Goal: Transaction & Acquisition: Purchase product/service

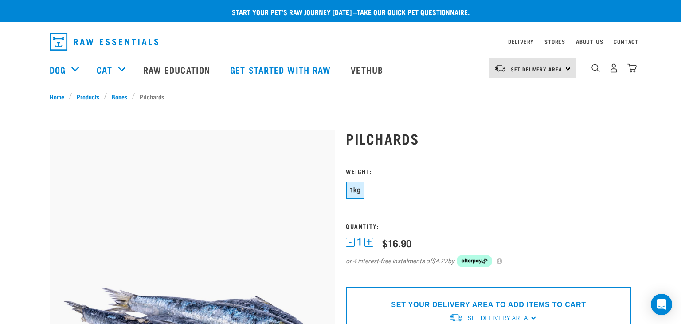
click at [122, 40] on img "dropdown navigation" at bounding box center [104, 42] width 109 height 18
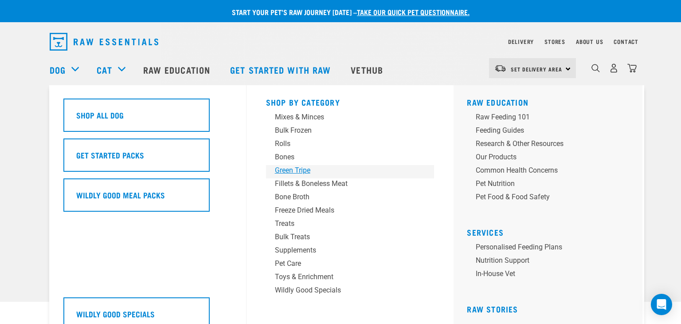
click at [286, 168] on div "Green Tripe" at bounding box center [344, 170] width 138 height 11
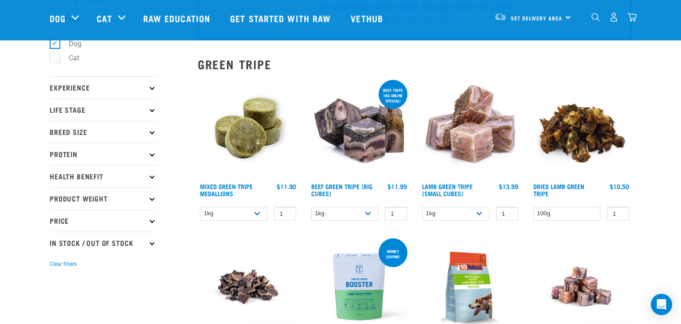
scroll to position [53, 0]
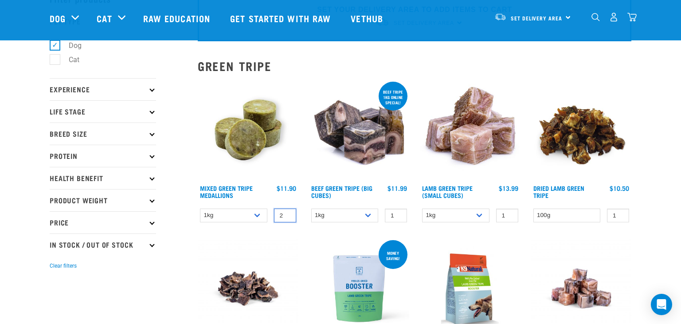
click at [287, 213] on input "2" at bounding box center [285, 215] width 22 height 14
type input "3"
click at [287, 213] on input "3" at bounding box center [285, 215] width 22 height 14
click at [399, 212] on input "2" at bounding box center [396, 215] width 22 height 14
type input "3"
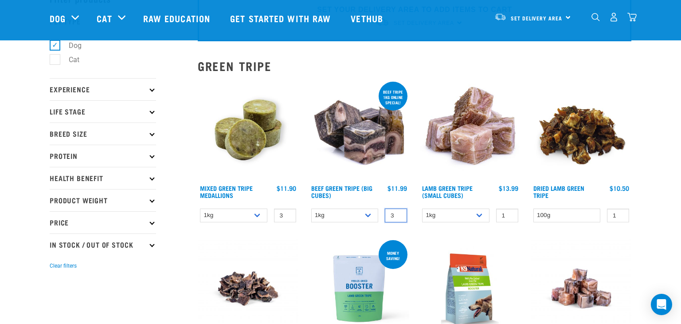
click at [399, 212] on input "3" at bounding box center [396, 215] width 22 height 14
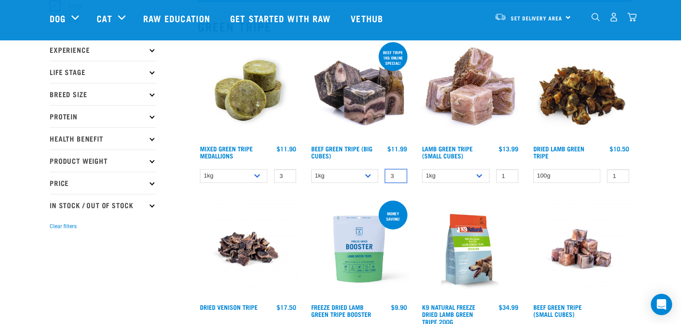
scroll to position [93, 0]
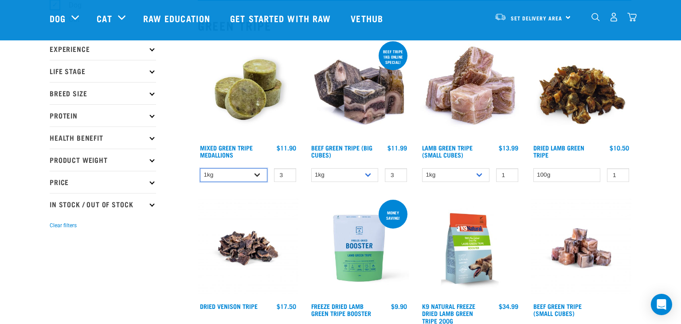
click at [225, 176] on select "1kg 3kg" at bounding box center [233, 175] width 67 height 14
select select "656871"
click at [200, 168] on select "1kg 3kg" at bounding box center [233, 175] width 67 height 14
click at [244, 93] on img at bounding box center [248, 89] width 101 height 101
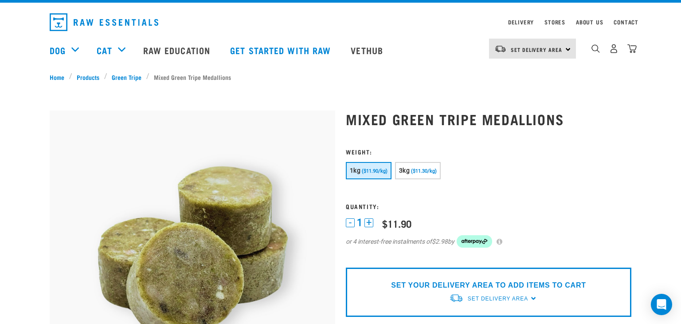
scroll to position [20, 0]
click at [421, 175] on button "3kg ($11.30/kg)" at bounding box center [418, 170] width 46 height 17
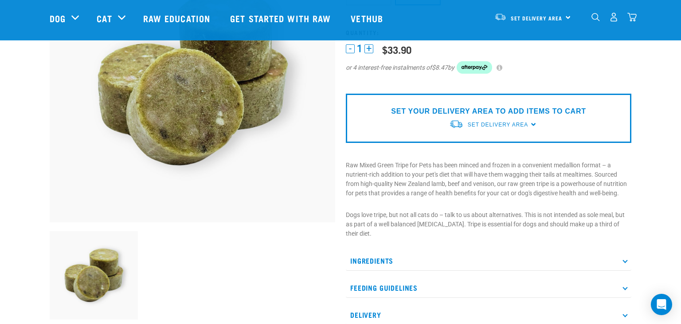
scroll to position [129, 0]
click at [506, 122] on span "Set Delivery Area" at bounding box center [498, 124] width 60 height 6
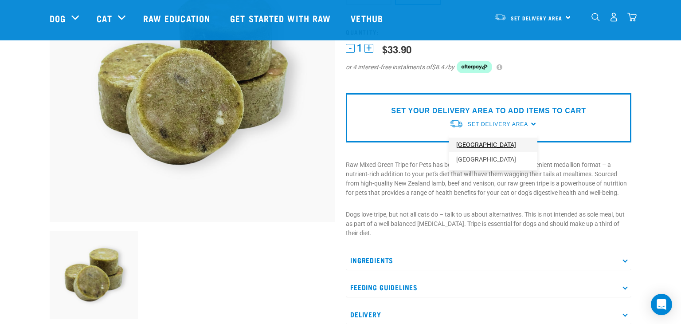
click at [482, 143] on link "[GEOGRAPHIC_DATA]" at bounding box center [493, 144] width 88 height 15
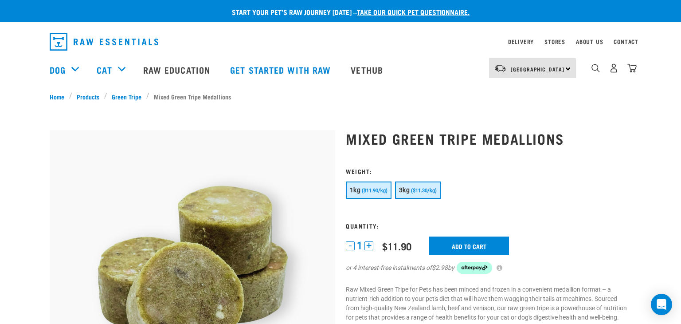
click at [421, 188] on span "($11.30/kg)" at bounding box center [424, 191] width 26 height 6
click at [461, 243] on input "Add to cart" at bounding box center [469, 245] width 80 height 19
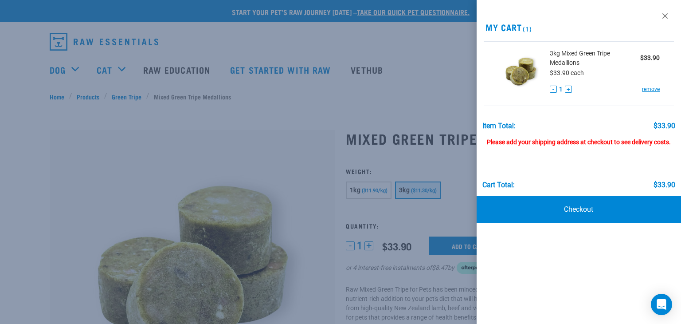
click at [389, 84] on div at bounding box center [340, 162] width 681 height 324
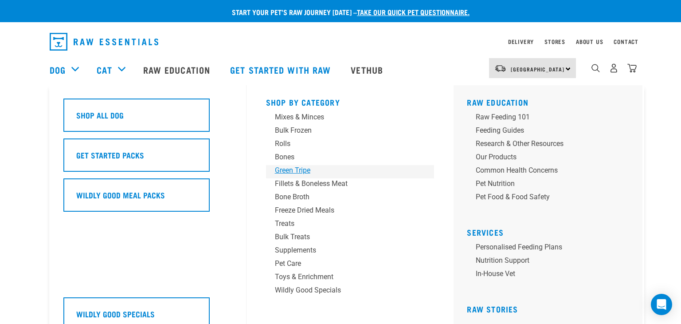
click at [284, 168] on div "Green Tripe" at bounding box center [344, 170] width 138 height 11
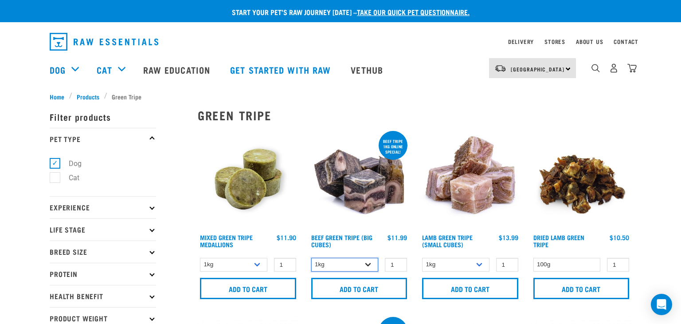
click at [361, 260] on select "1kg 3kg" at bounding box center [344, 265] width 67 height 14
select select "346"
click at [311, 258] on select "1kg 3kg" at bounding box center [344, 265] width 67 height 14
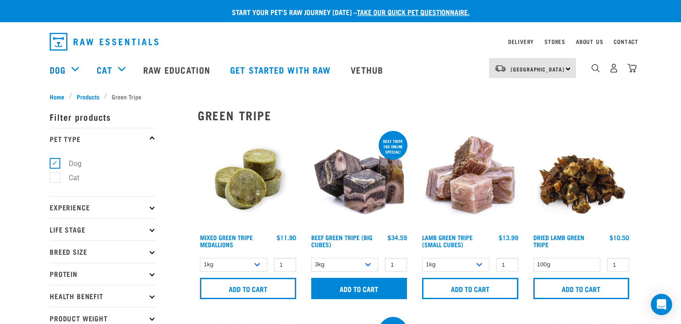
click at [355, 290] on input "Add to cart" at bounding box center [359, 288] width 96 height 21
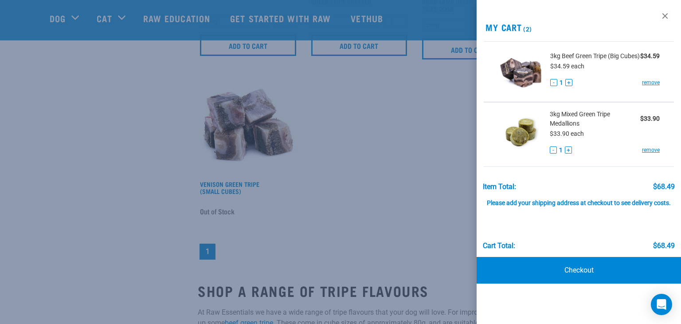
scroll to position [362, 0]
click at [404, 215] on div at bounding box center [340, 162] width 681 height 324
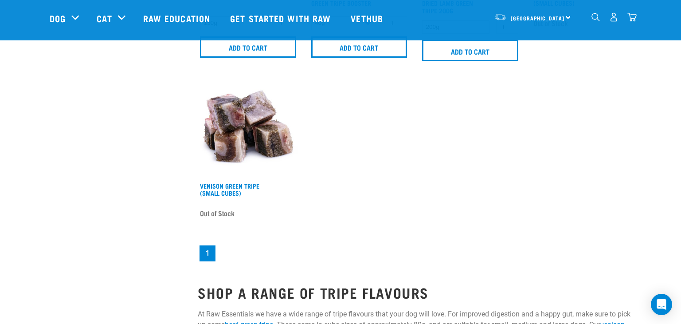
scroll to position [0, 0]
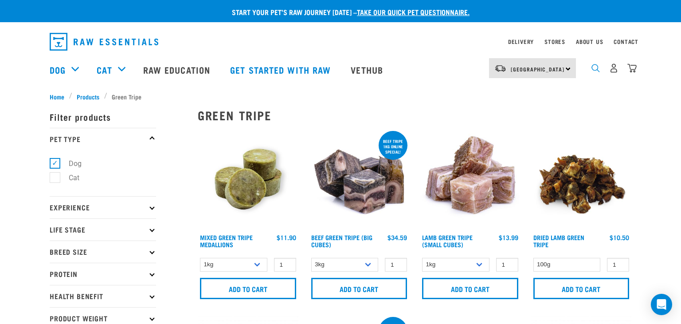
click at [596, 71] on img "dropdown navigation" at bounding box center [596, 68] width 8 height 8
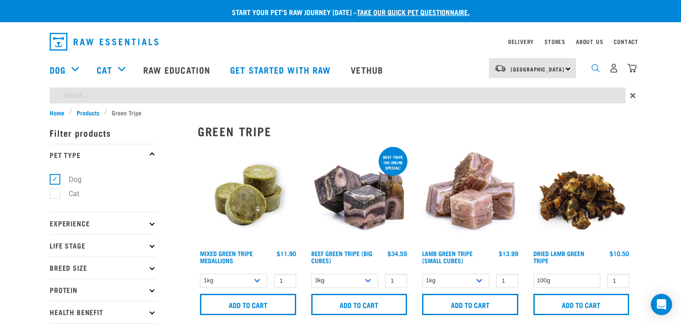
click at [596, 67] on img "dropdown navigation" at bounding box center [596, 68] width 8 height 8
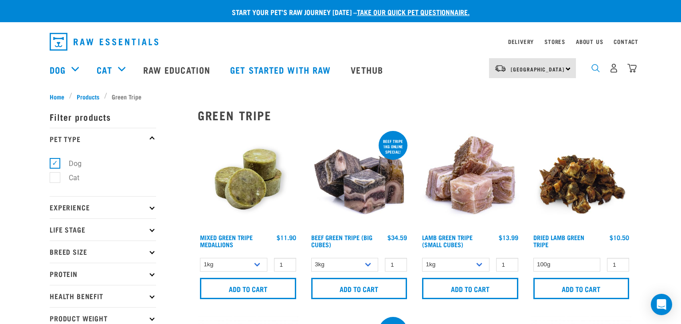
click at [596, 67] on img "dropdown navigation" at bounding box center [596, 68] width 8 height 8
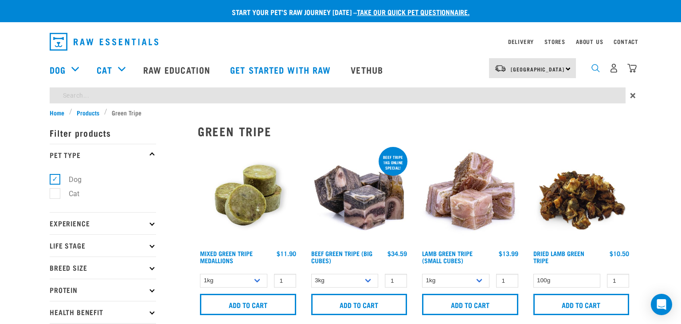
click at [598, 70] on img "dropdown navigation" at bounding box center [596, 68] width 8 height 8
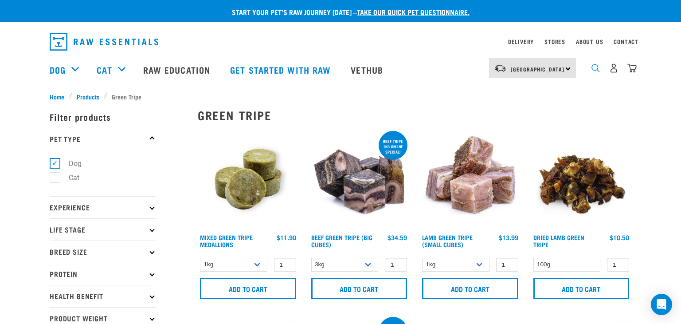
click at [598, 70] on img "dropdown navigation" at bounding box center [596, 68] width 8 height 8
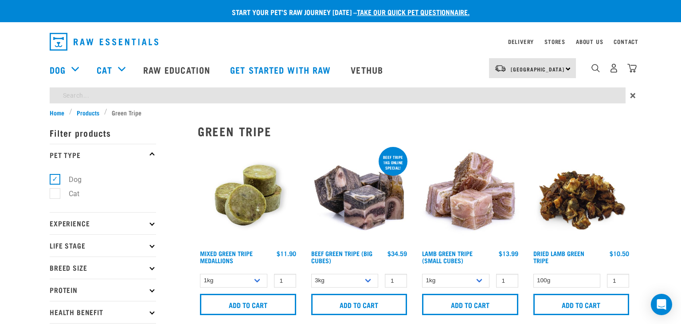
click at [85, 97] on input "search" at bounding box center [338, 95] width 576 height 16
type input "pilchards"
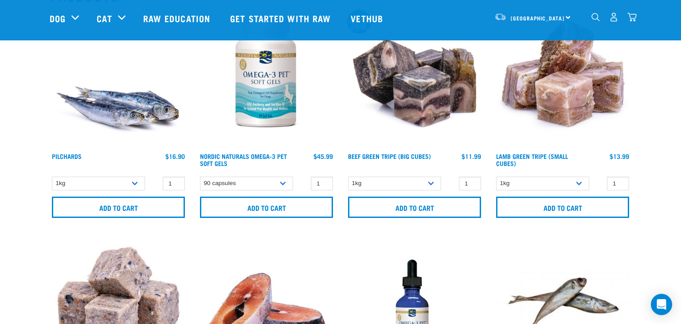
scroll to position [126, 0]
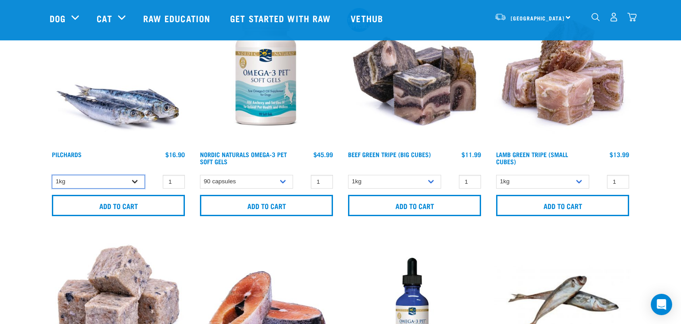
click at [131, 182] on select "1kg" at bounding box center [98, 182] width 93 height 14
click at [176, 180] on input "2" at bounding box center [174, 182] width 22 height 14
type input "3"
click at [176, 180] on input "3" at bounding box center [174, 182] width 22 height 14
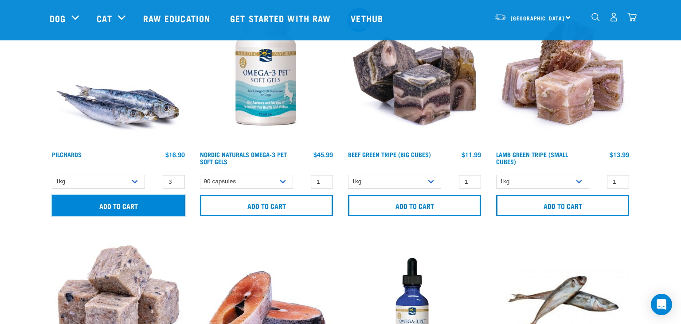
click at [125, 207] on input "Add to cart" at bounding box center [118, 205] width 133 height 21
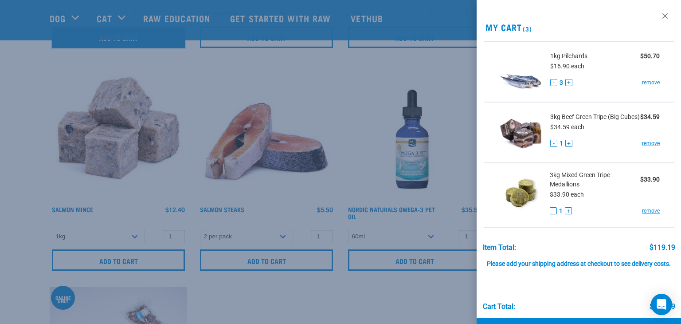
scroll to position [296, 0]
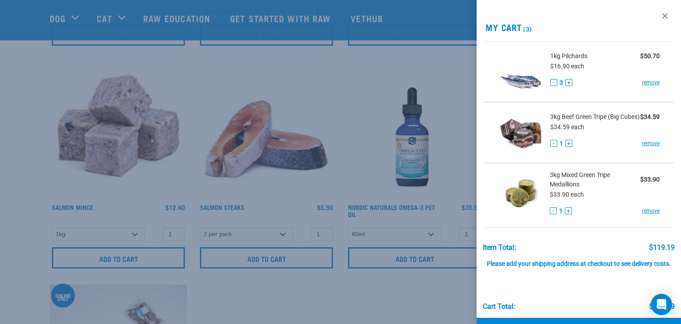
click at [303, 94] on div at bounding box center [340, 162] width 681 height 324
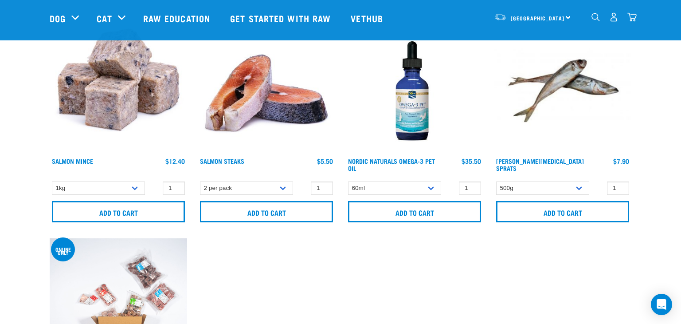
scroll to position [343, 0]
click at [621, 185] on input "2" at bounding box center [618, 188] width 22 height 14
type input "3"
click at [621, 185] on input "3" at bounding box center [618, 188] width 22 height 14
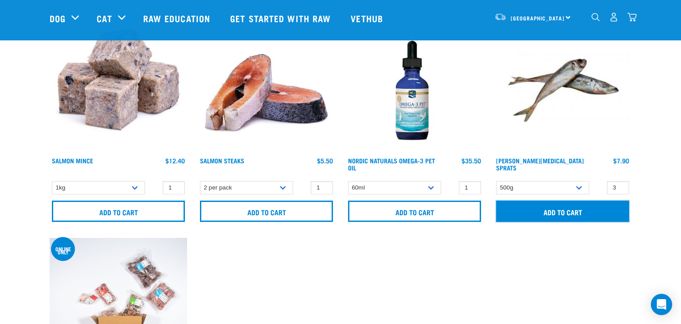
click at [555, 213] on input "Add to cart" at bounding box center [562, 210] width 133 height 21
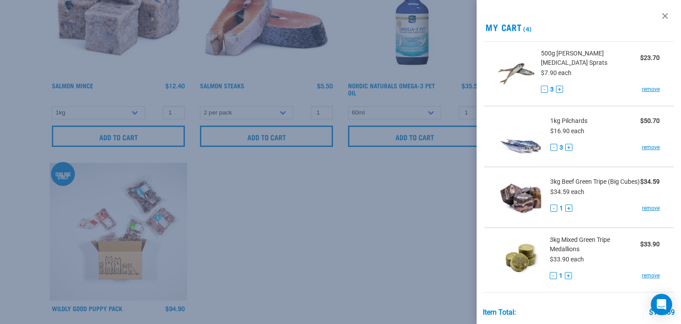
scroll to position [0, 0]
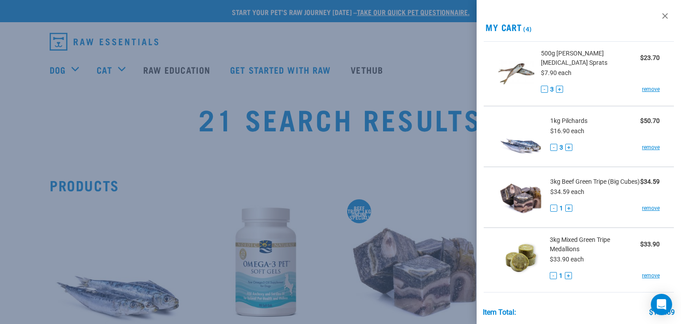
click at [160, 166] on div at bounding box center [340, 162] width 681 height 324
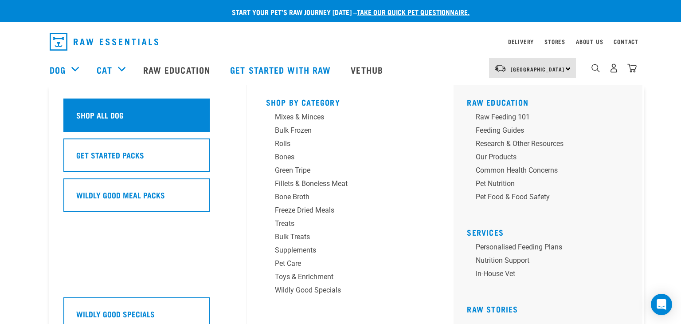
click at [104, 120] on h5 "Shop All Dog" at bounding box center [99, 115] width 47 height 12
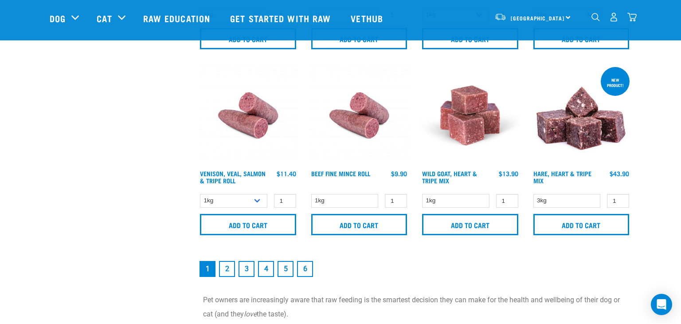
scroll to position [1310, 0]
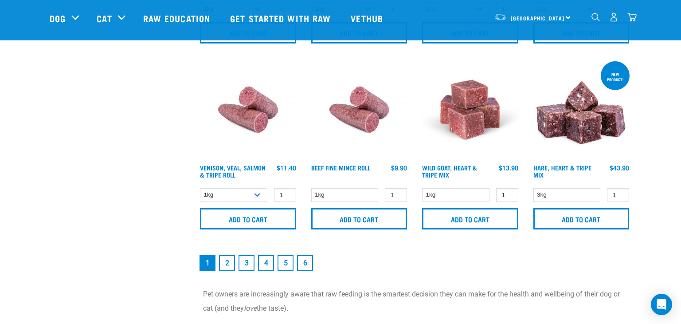
click at [233, 261] on link "2" at bounding box center [227, 263] width 16 height 16
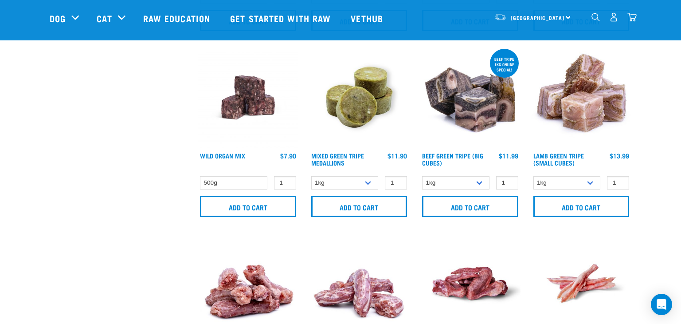
scroll to position [1132, 0]
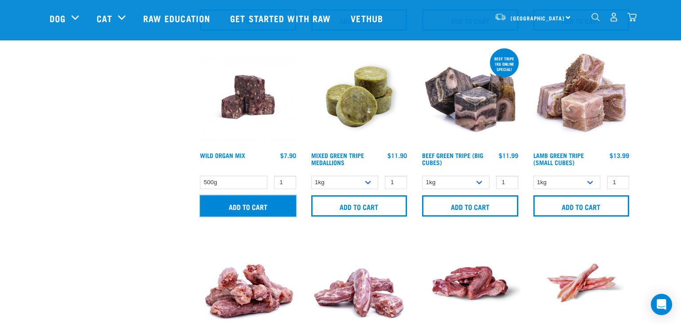
click at [263, 202] on input "Add to cart" at bounding box center [248, 205] width 96 height 21
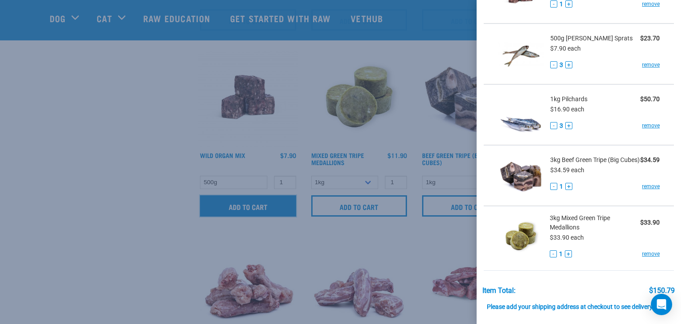
scroll to position [79, 0]
click at [73, 225] on div at bounding box center [340, 162] width 681 height 324
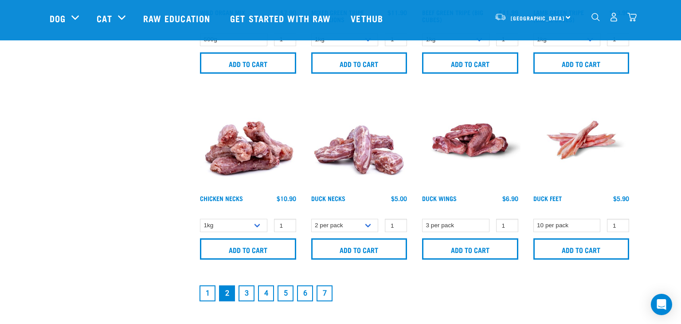
scroll to position [1276, 0]
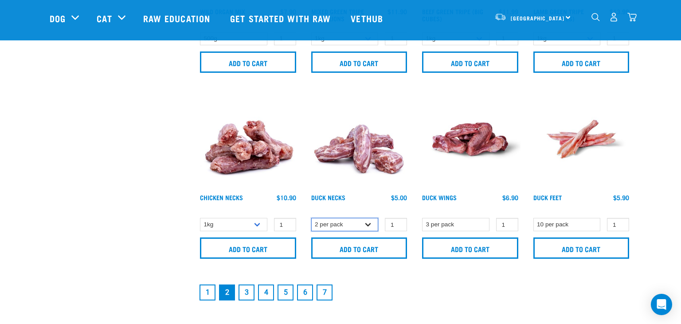
click at [367, 224] on select "2 per pack 6 per pack" at bounding box center [344, 225] width 67 height 14
select select "810"
click at [311, 218] on select "2 per pack 6 per pack" at bounding box center [344, 225] width 67 height 14
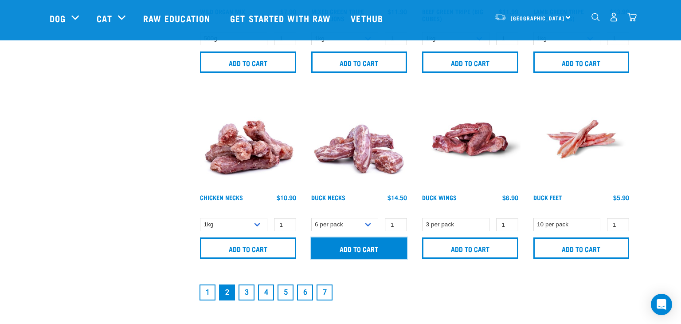
click at [361, 247] on input "Add to cart" at bounding box center [359, 247] width 96 height 21
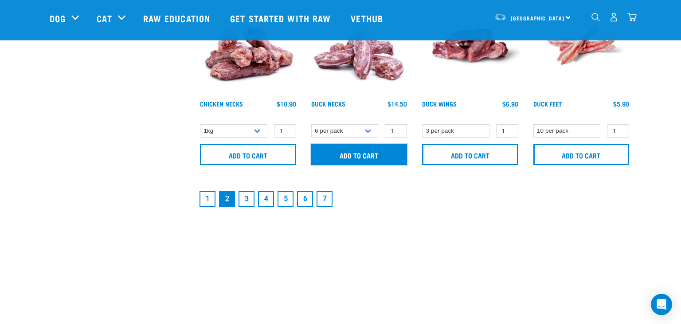
scroll to position [1370, 0]
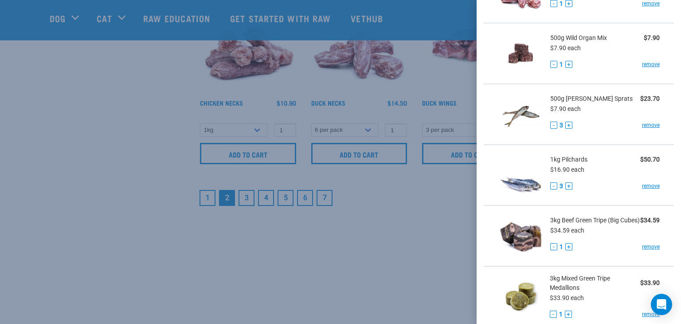
click at [249, 200] on div at bounding box center [340, 162] width 681 height 324
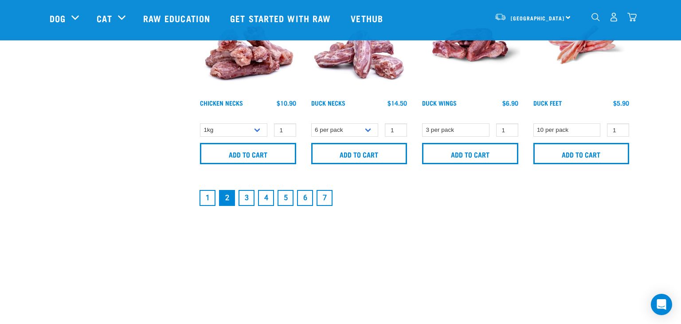
click at [249, 200] on link "3" at bounding box center [247, 198] width 16 height 16
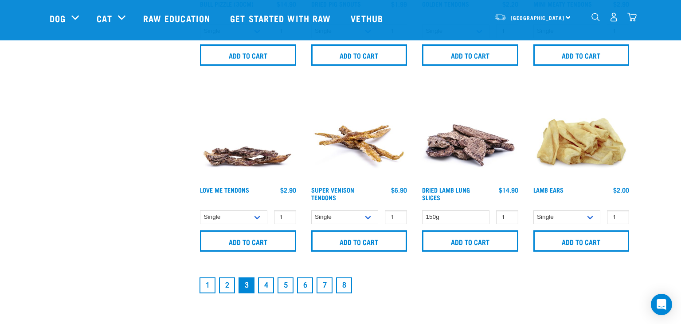
scroll to position [1290, 0]
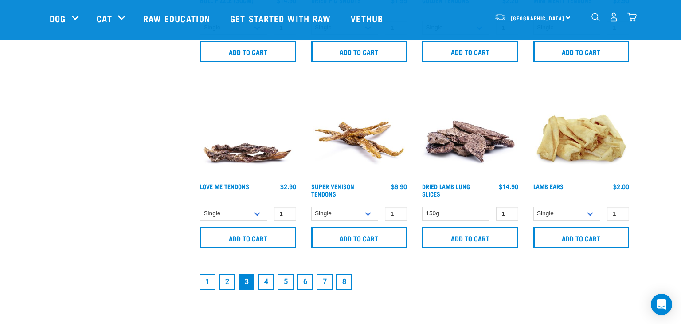
click at [268, 278] on link "4" at bounding box center [266, 282] width 16 height 16
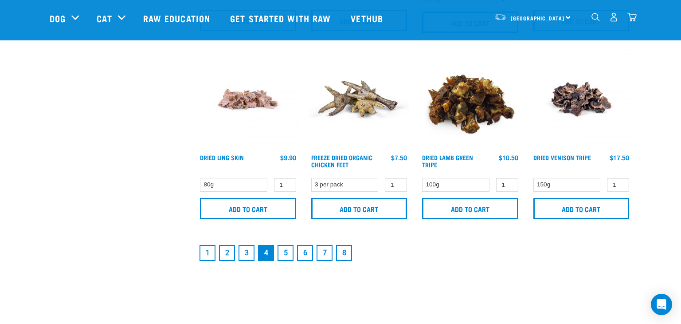
scroll to position [1317, 0]
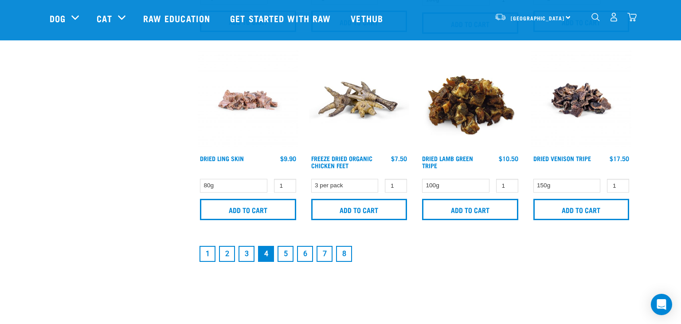
click at [286, 249] on link "5" at bounding box center [286, 254] width 16 height 16
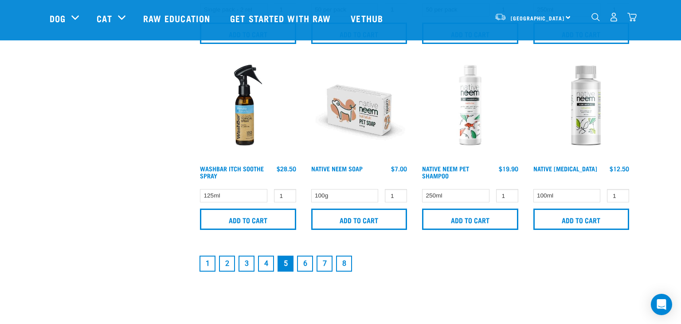
scroll to position [1321, 0]
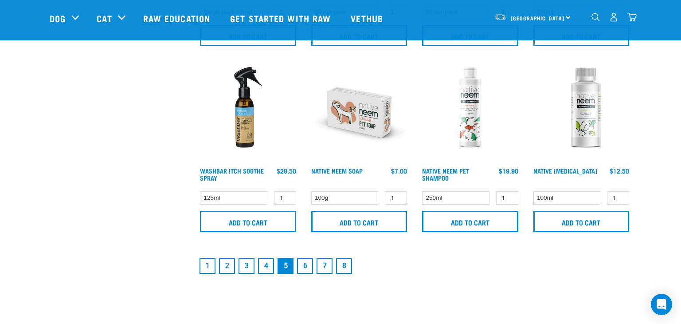
click at [305, 263] on link "6" at bounding box center [305, 266] width 16 height 16
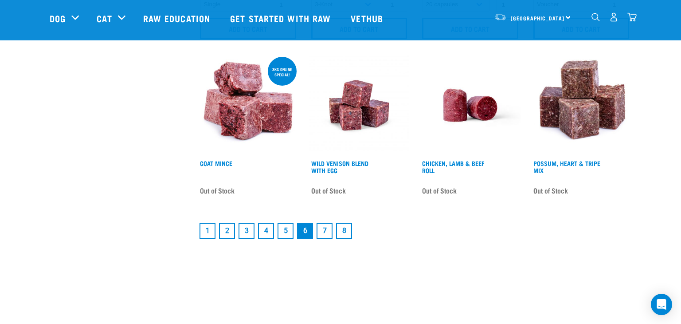
scroll to position [1329, 0]
click at [326, 229] on link "7" at bounding box center [325, 230] width 16 height 16
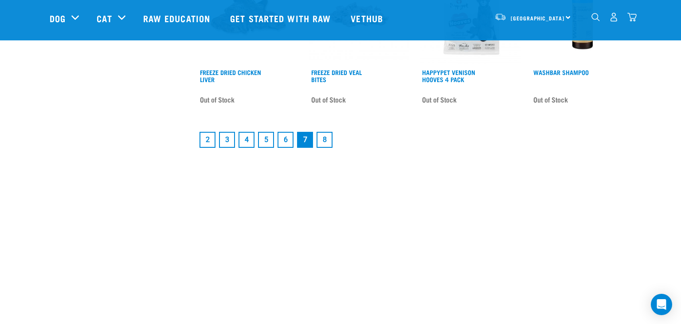
scroll to position [1209, 0]
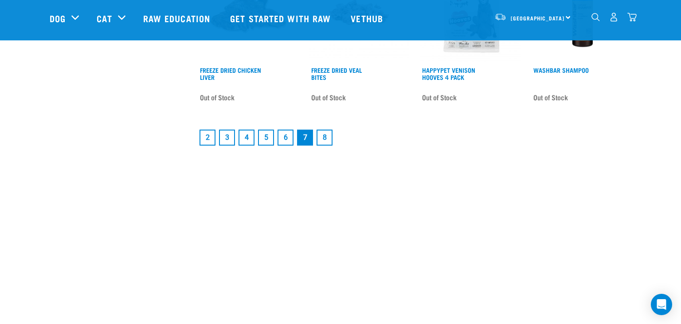
click at [327, 136] on link "8" at bounding box center [325, 137] width 16 height 16
